Goal: Information Seeking & Learning: Learn about a topic

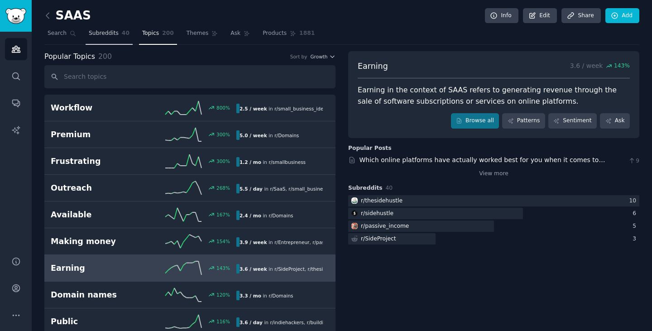
click at [111, 33] on span "Subreddits" at bounding box center [104, 33] width 30 height 8
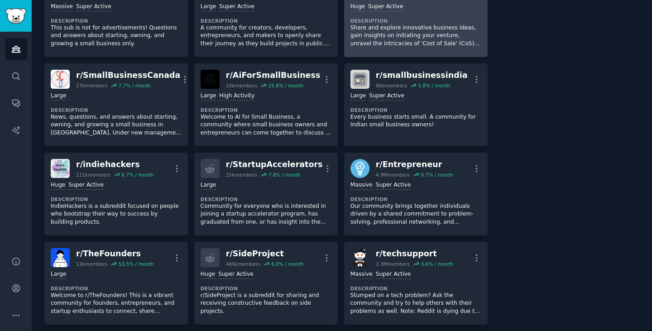
scroll to position [272, 0]
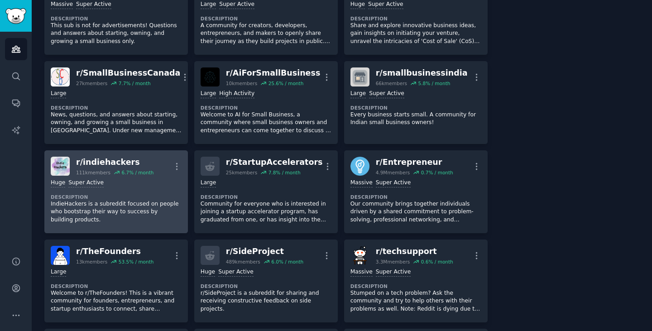
click at [161, 198] on dt "Description" at bounding box center [116, 197] width 131 height 6
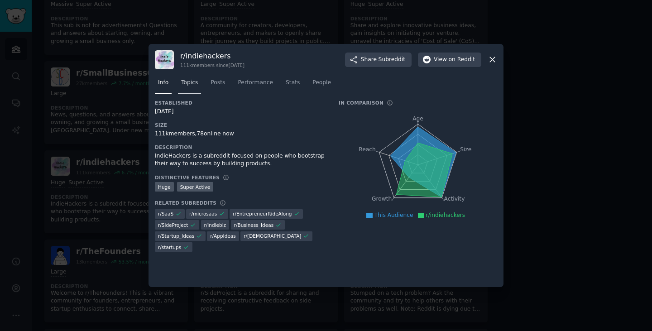
click at [186, 81] on span "Topics" at bounding box center [189, 83] width 17 height 8
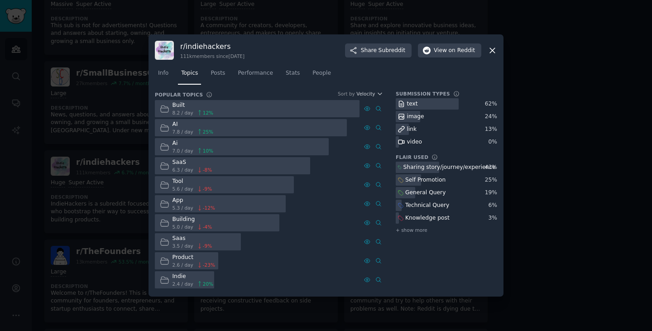
click at [219, 110] on div at bounding box center [257, 109] width 205 height 18
click at [365, 111] on icon at bounding box center [367, 108] width 6 height 6
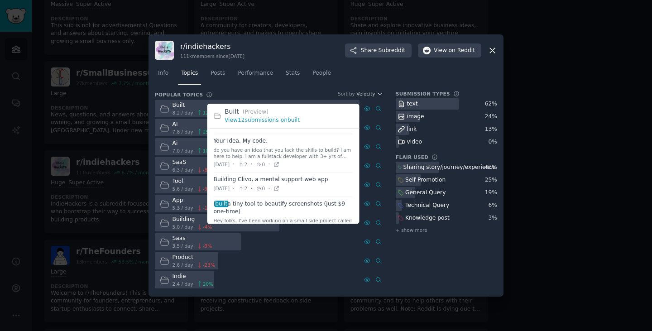
scroll to position [181, 0]
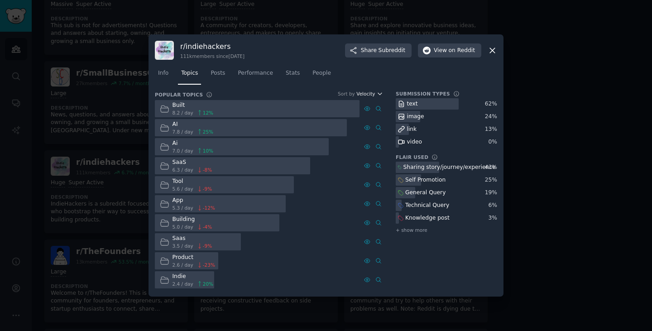
click at [375, 93] on button "Velocity" at bounding box center [369, 94] width 27 height 6
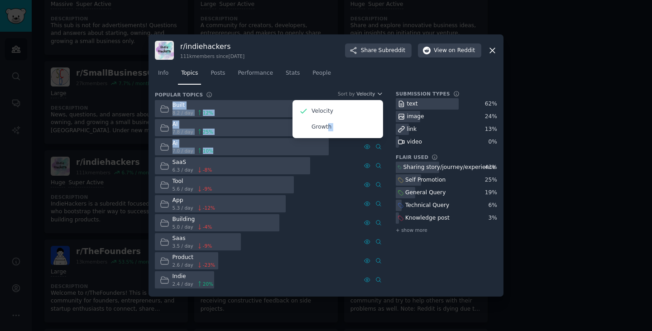
drag, startPoint x: 327, startPoint y: 126, endPoint x: 325, endPoint y: 171, distance: 44.4
click at [325, 170] on div "Popular Topics Sort by Velocity Velocity Growth Built 8.2 / day 12 % AI 7.8 / d…" at bounding box center [269, 190] width 228 height 198
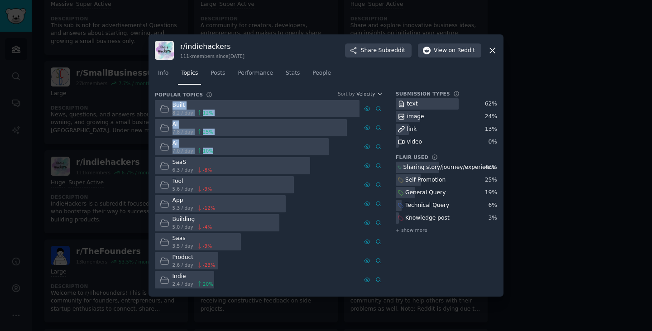
click at [234, 110] on div at bounding box center [257, 109] width 205 height 18
click at [371, 92] on span "Velocity" at bounding box center [365, 94] width 19 height 6
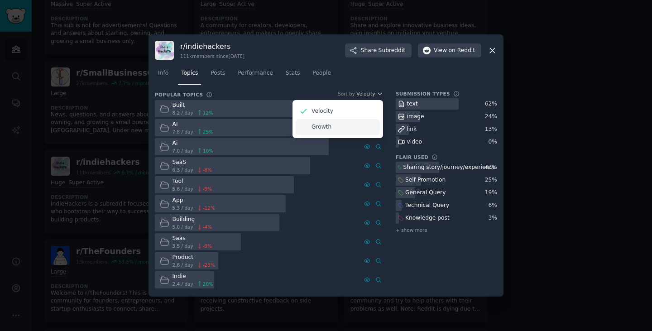
click at [324, 132] on div "Growth" at bounding box center [338, 127] width 84 height 16
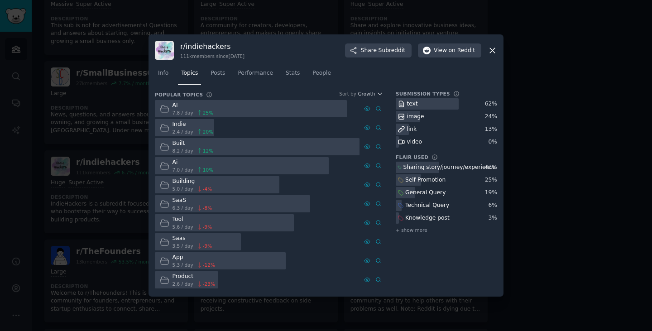
click at [259, 106] on div at bounding box center [251, 109] width 192 height 18
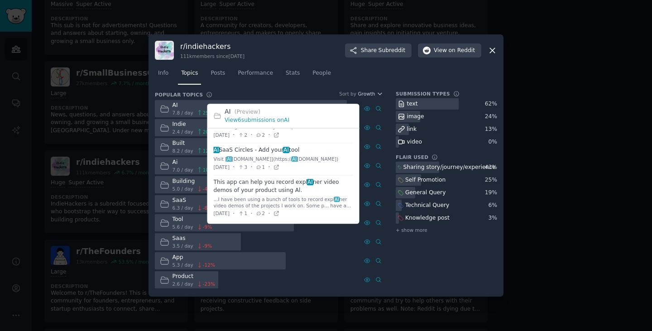
scroll to position [145, 0]
click at [280, 213] on icon at bounding box center [276, 213] width 6 height 6
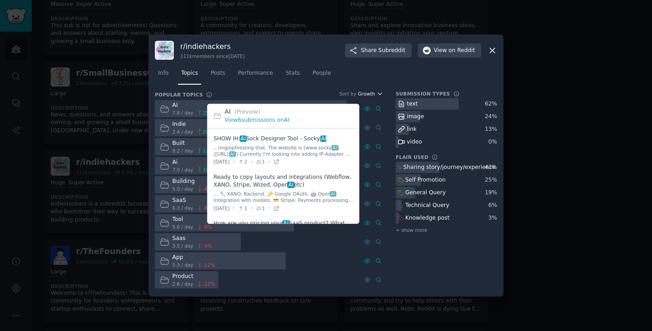
click at [377, 94] on icon "button" at bounding box center [380, 94] width 6 height 6
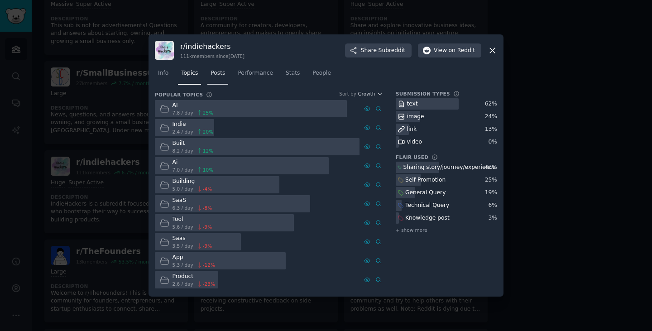
click at [217, 73] on span "Posts" at bounding box center [218, 73] width 14 height 8
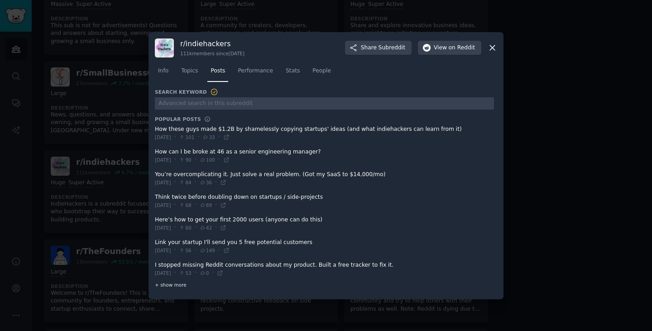
click at [175, 286] on span "+ show more" at bounding box center [171, 285] width 32 height 6
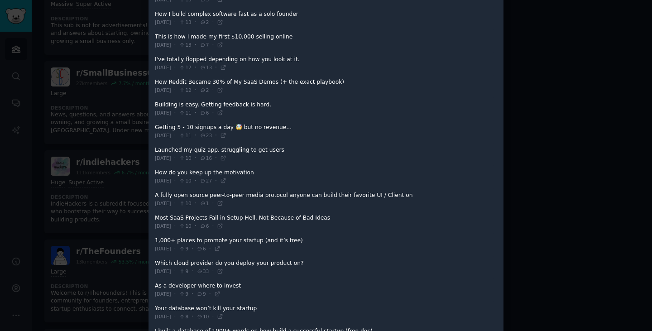
scroll to position [724, 0]
click at [223, 225] on icon at bounding box center [220, 224] width 6 height 6
